Goal: Navigation & Orientation: Find specific page/section

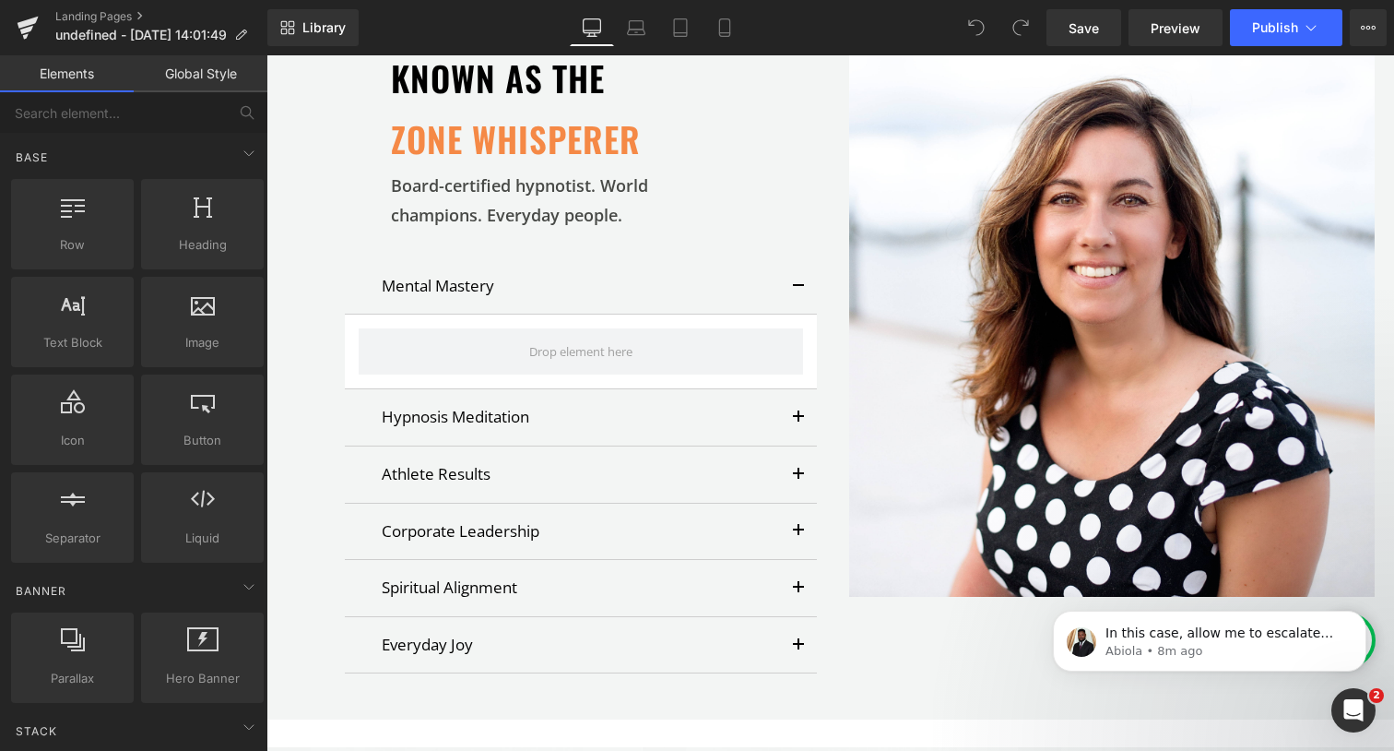
scroll to position [3418, 0]
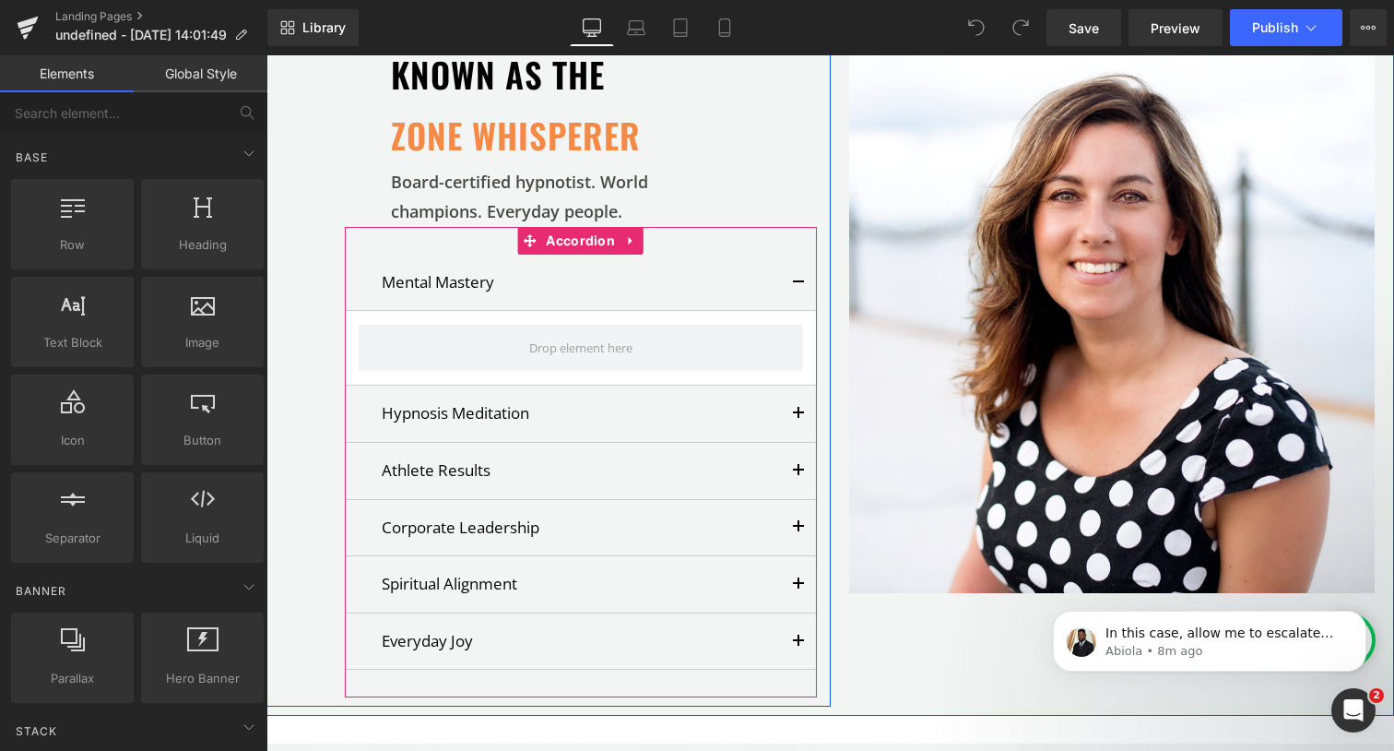
click at [797, 255] on button "button" at bounding box center [798, 283] width 37 height 56
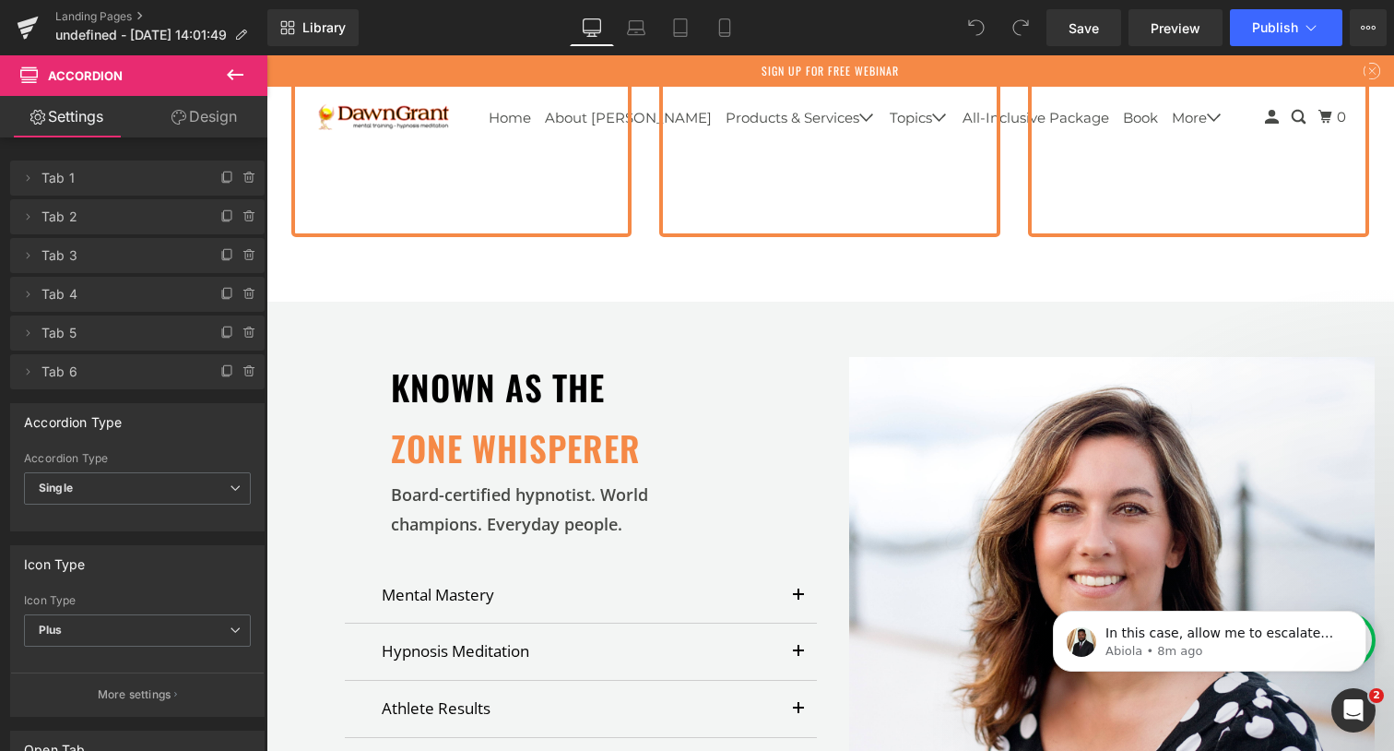
scroll to position [3087, 0]
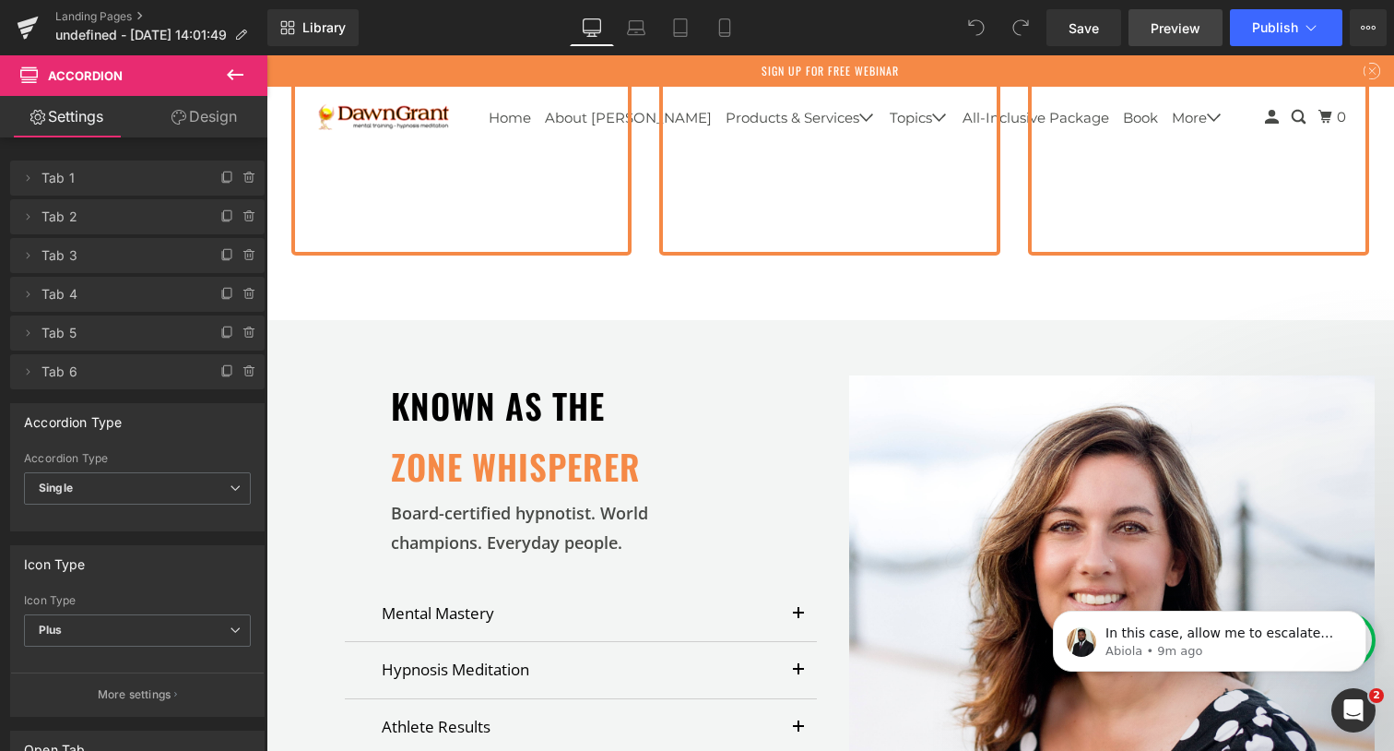
click at [1191, 41] on link "Preview" at bounding box center [1176, 27] width 94 height 37
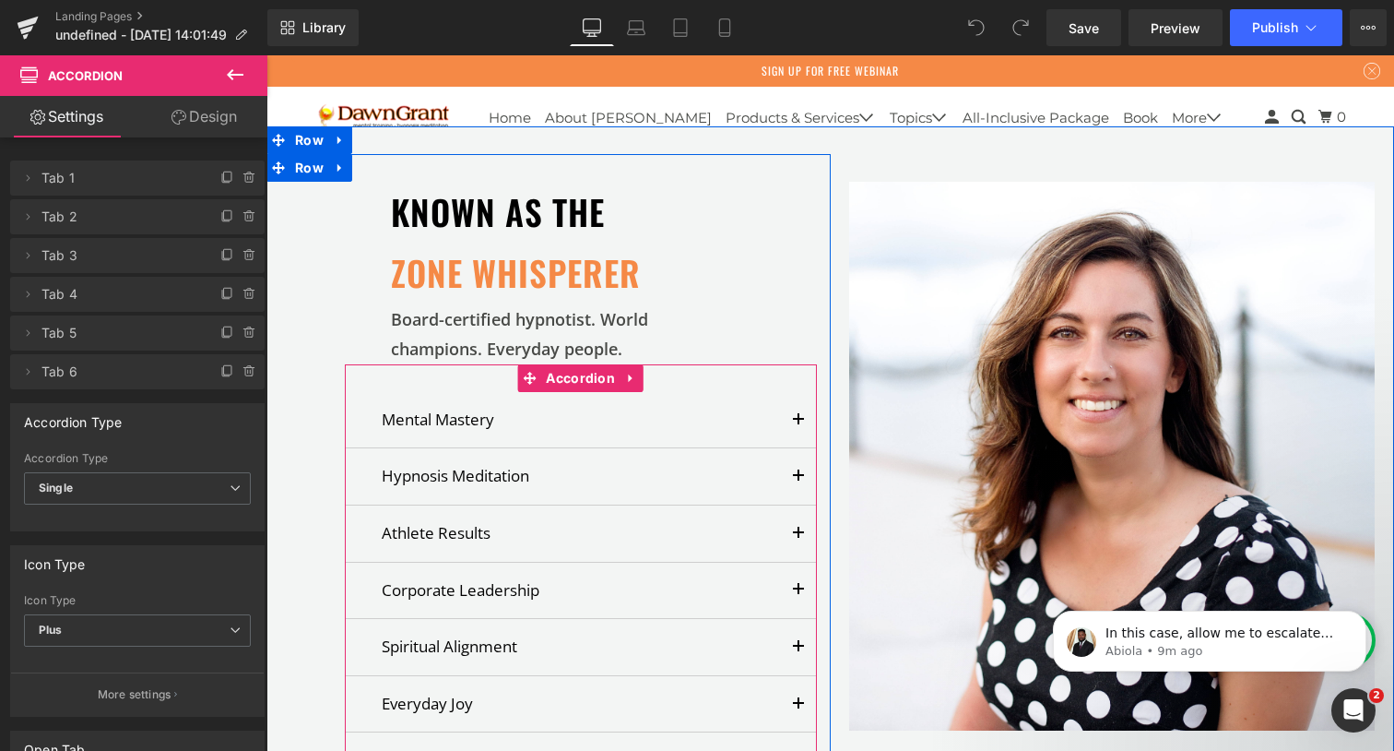
scroll to position [3285, 0]
